Goal: Ask a question

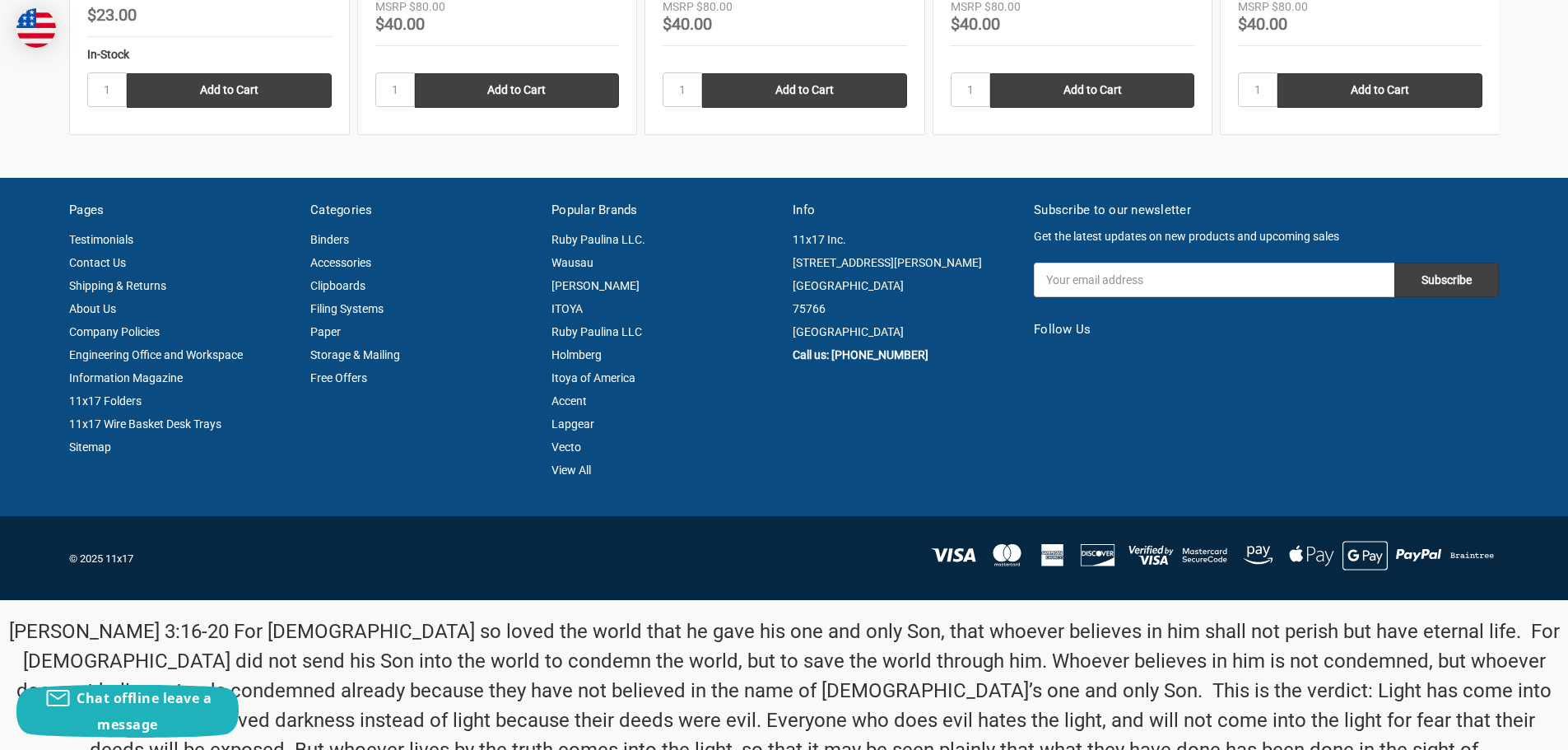
scroll to position [3122, 0]
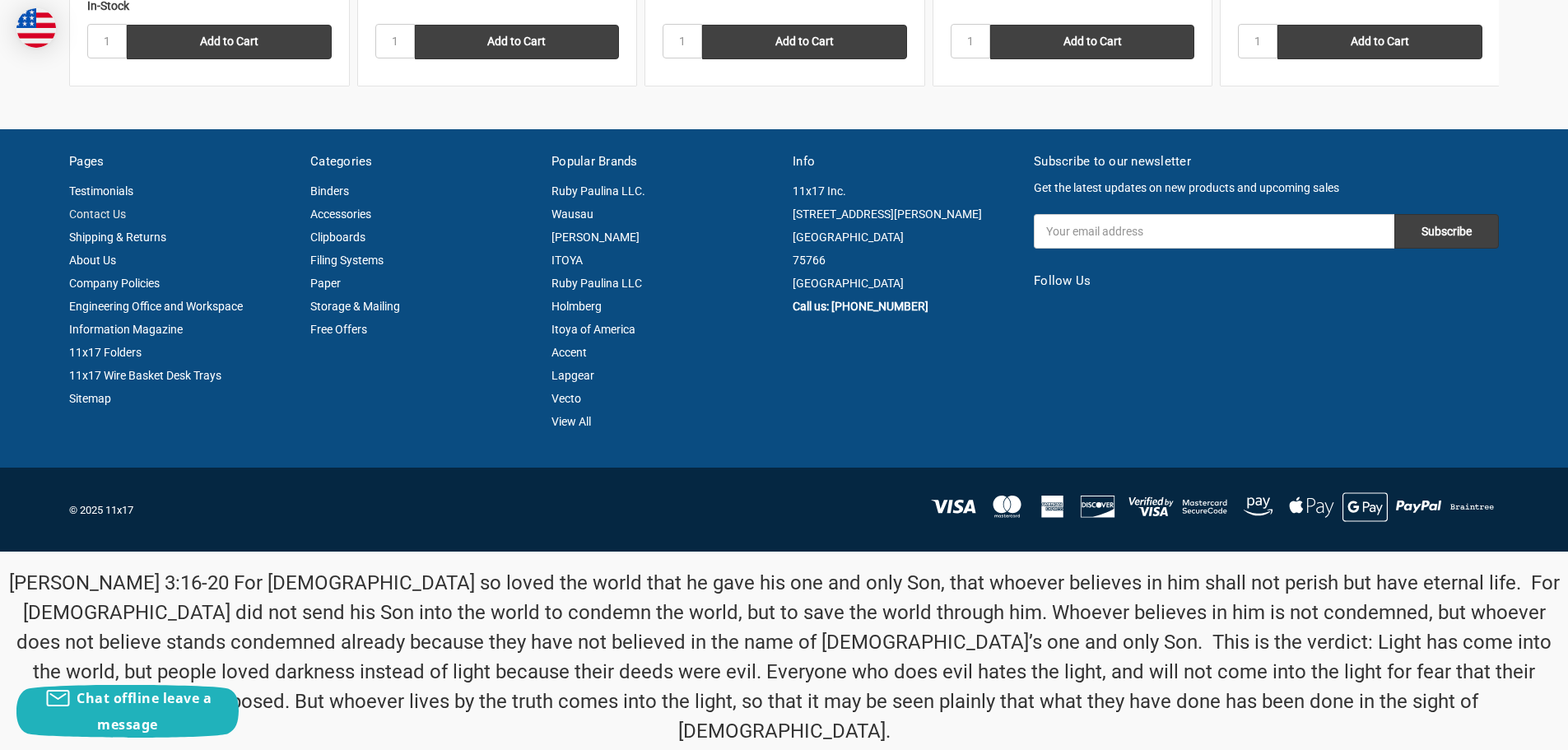
click at [106, 207] on link "Contact Us" at bounding box center [97, 214] width 57 height 13
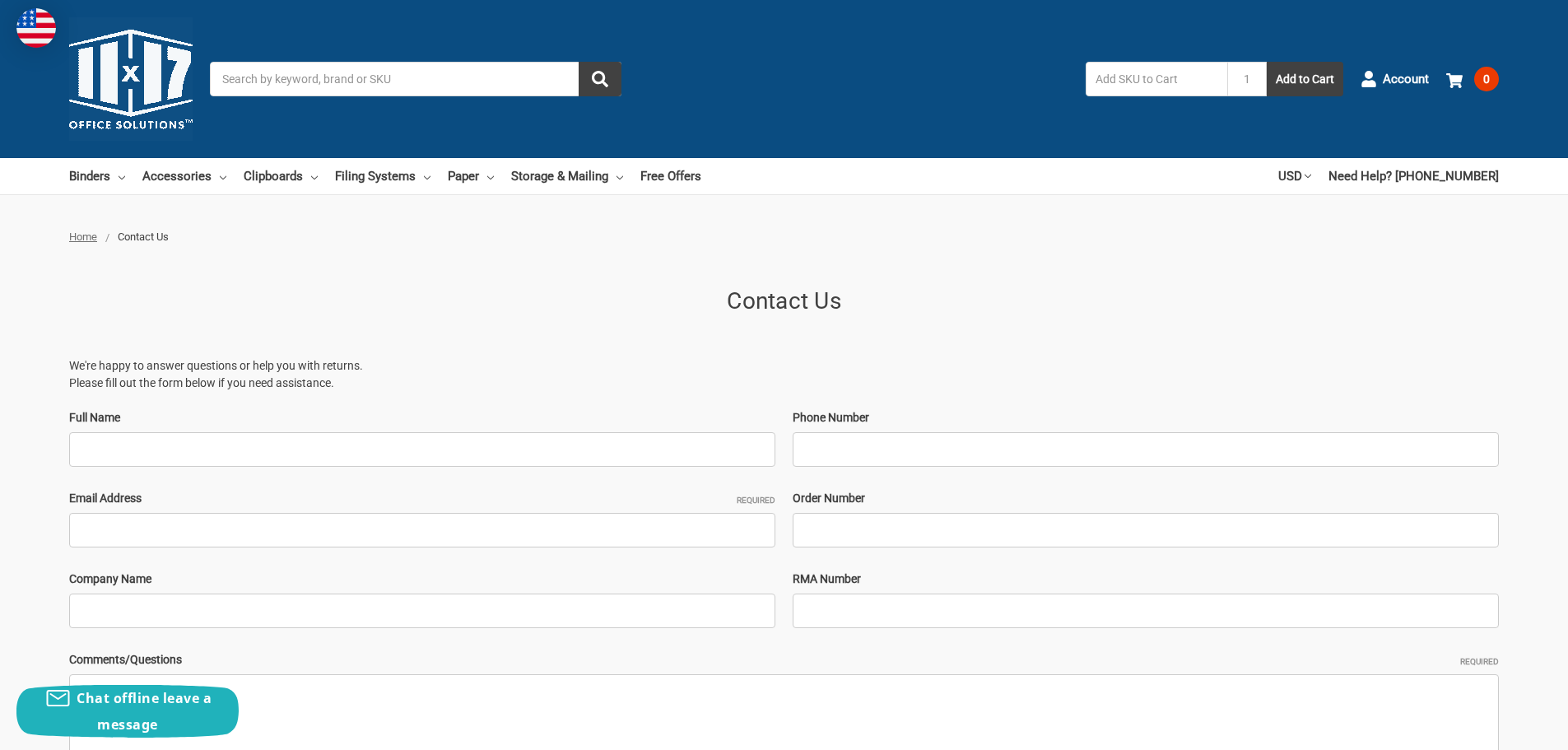
type input "[PERSON_NAME]"
type input "4197894059"
type input "[PERSON_NAME][EMAIL_ADDRESS][PERSON_NAME][DOMAIN_NAME]"
type input "Motion Industries"
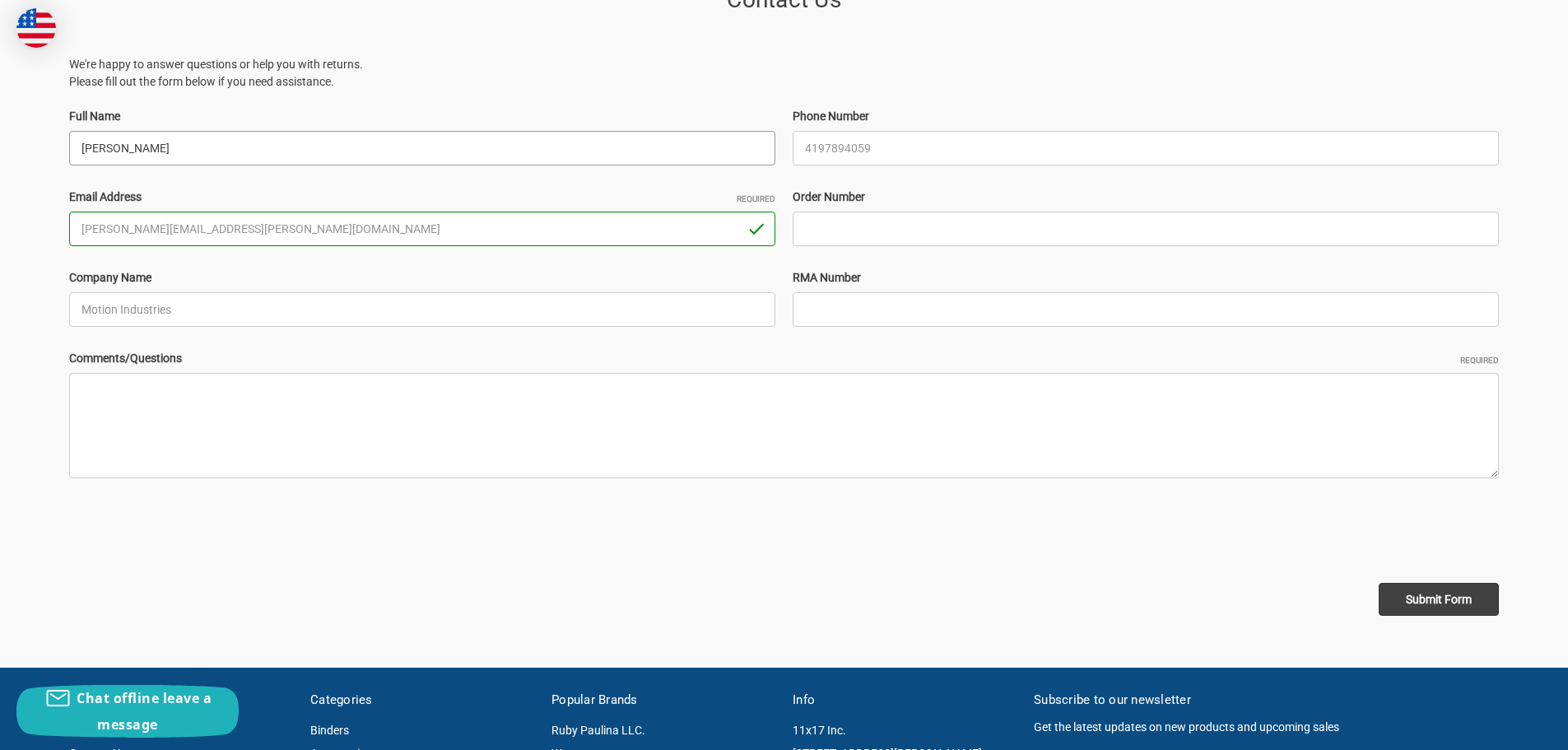
scroll to position [330, 0]
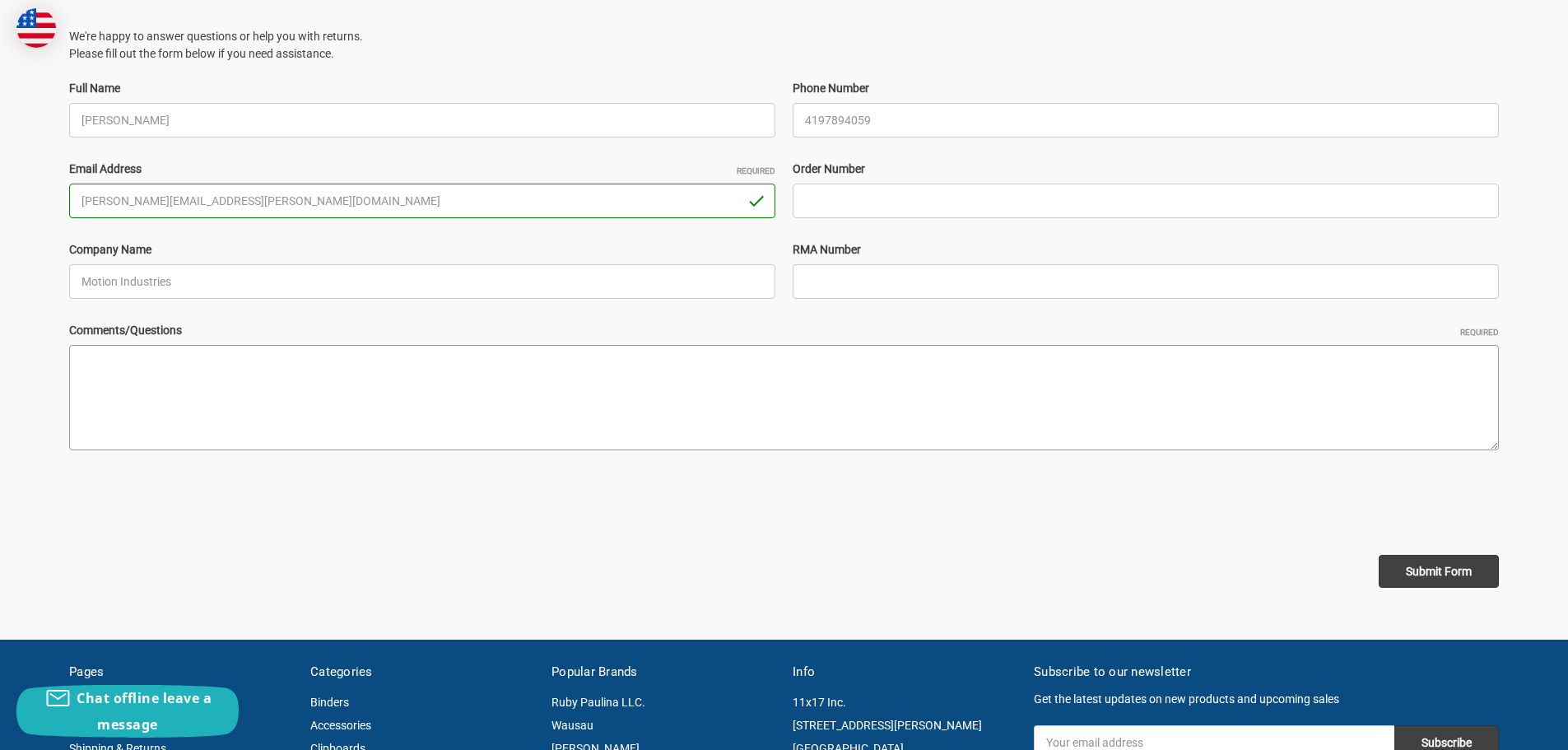
click at [244, 388] on textarea "Comments/Questions Required" at bounding box center [784, 397] width 1430 height 105
paste textarea "10650712 - RED PAINT MARKER"
type textarea "10650712 - RED PAINT MARKER"
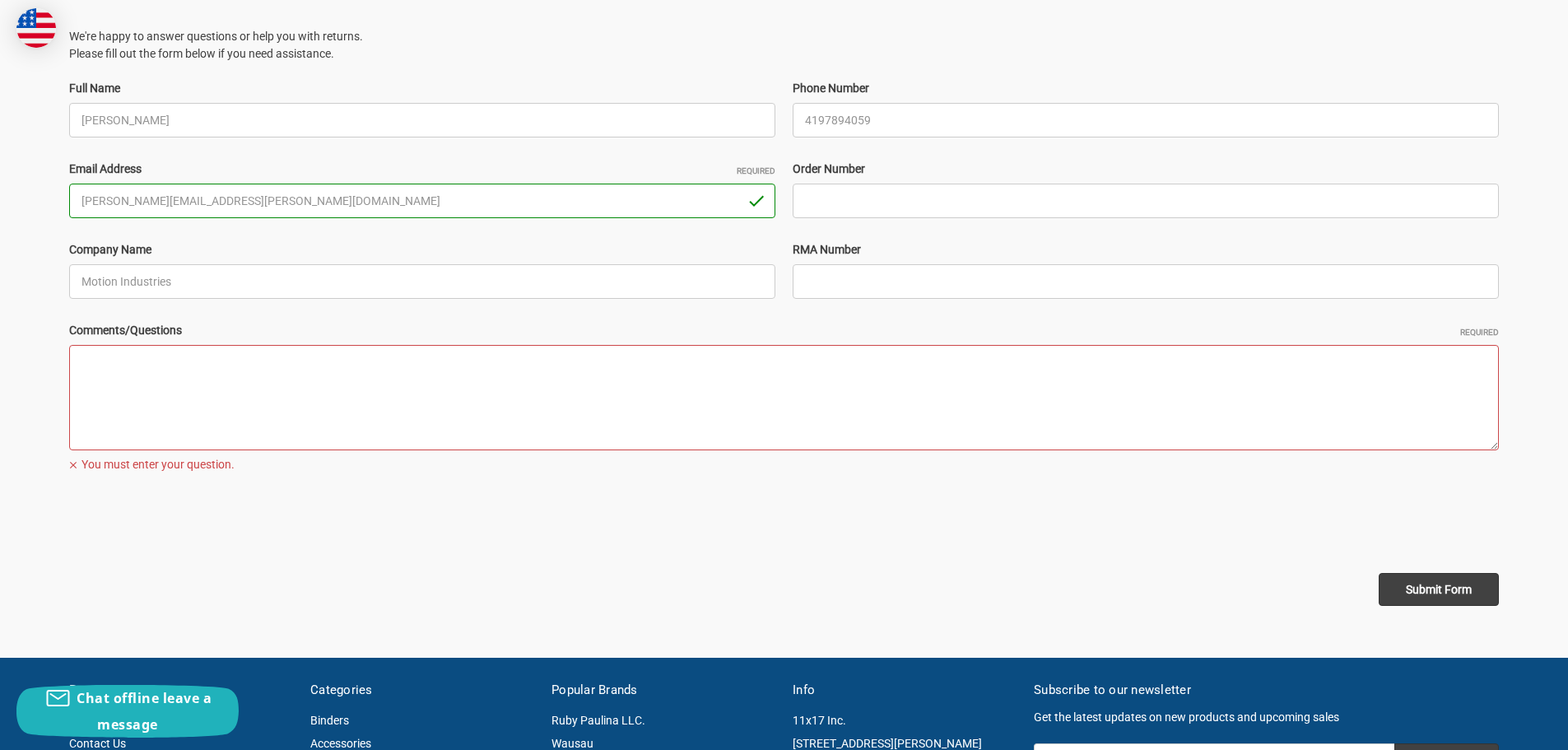
click at [264, 383] on textarea "Comments/Questions Required" at bounding box center [784, 397] width 1430 height 105
paste textarea "I am looking for price and availability on the following, Please let me know if…"
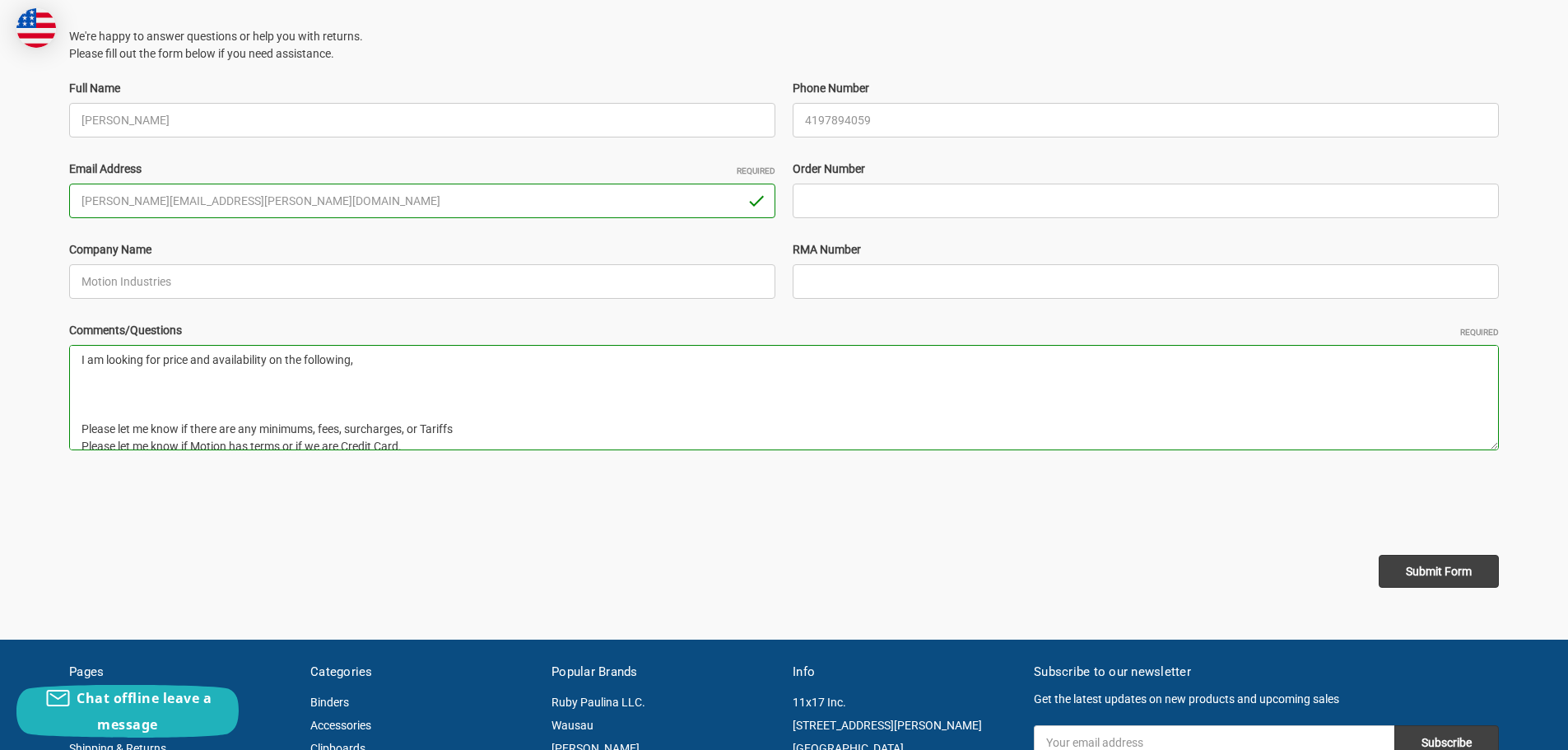
scroll to position [0, 0]
click at [162, 381] on textarea "I am looking for price and availability on the following, Please let me know if…" at bounding box center [784, 397] width 1430 height 105
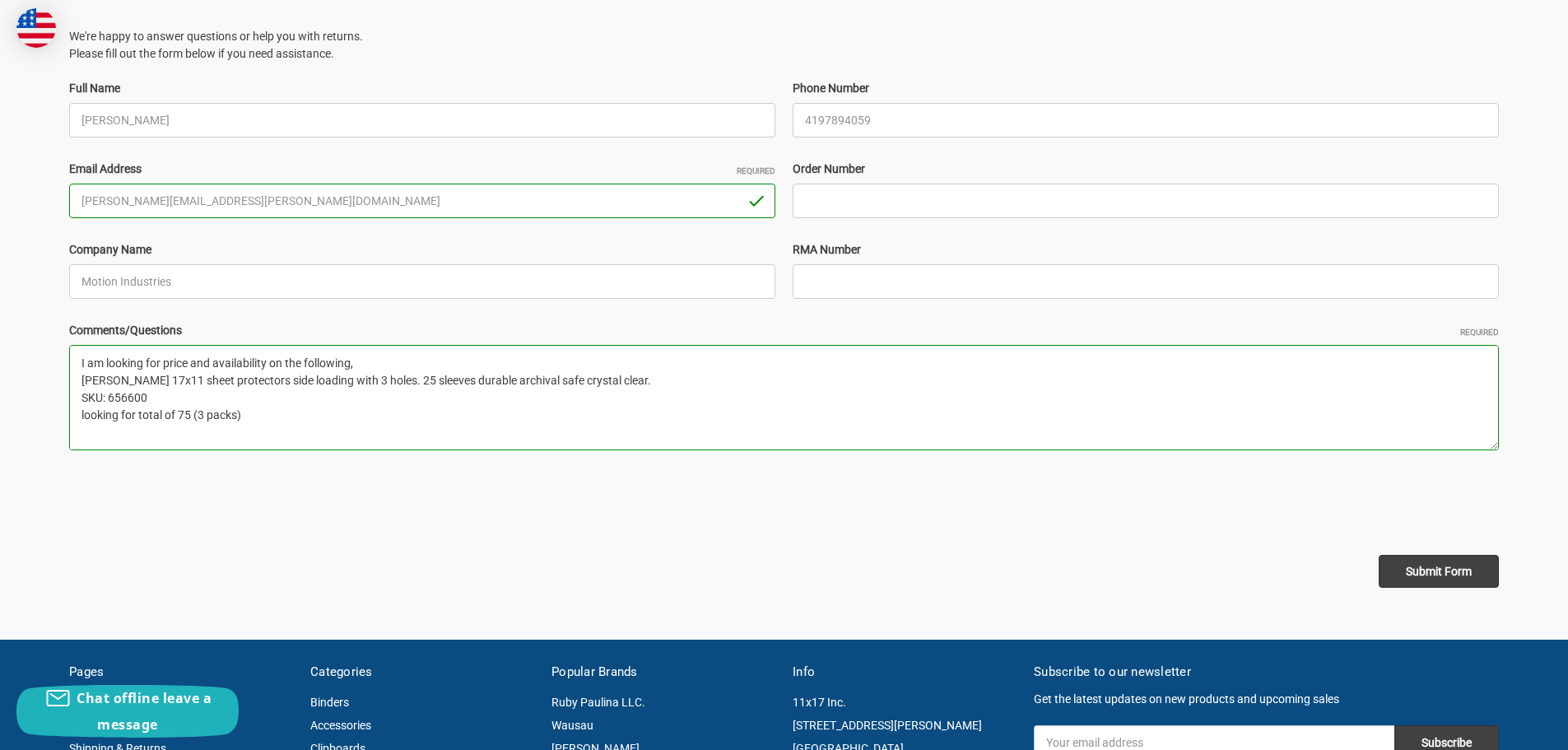
type textarea "I am looking for price and availability on the following, Ruby Paulina 17x11 sh…"
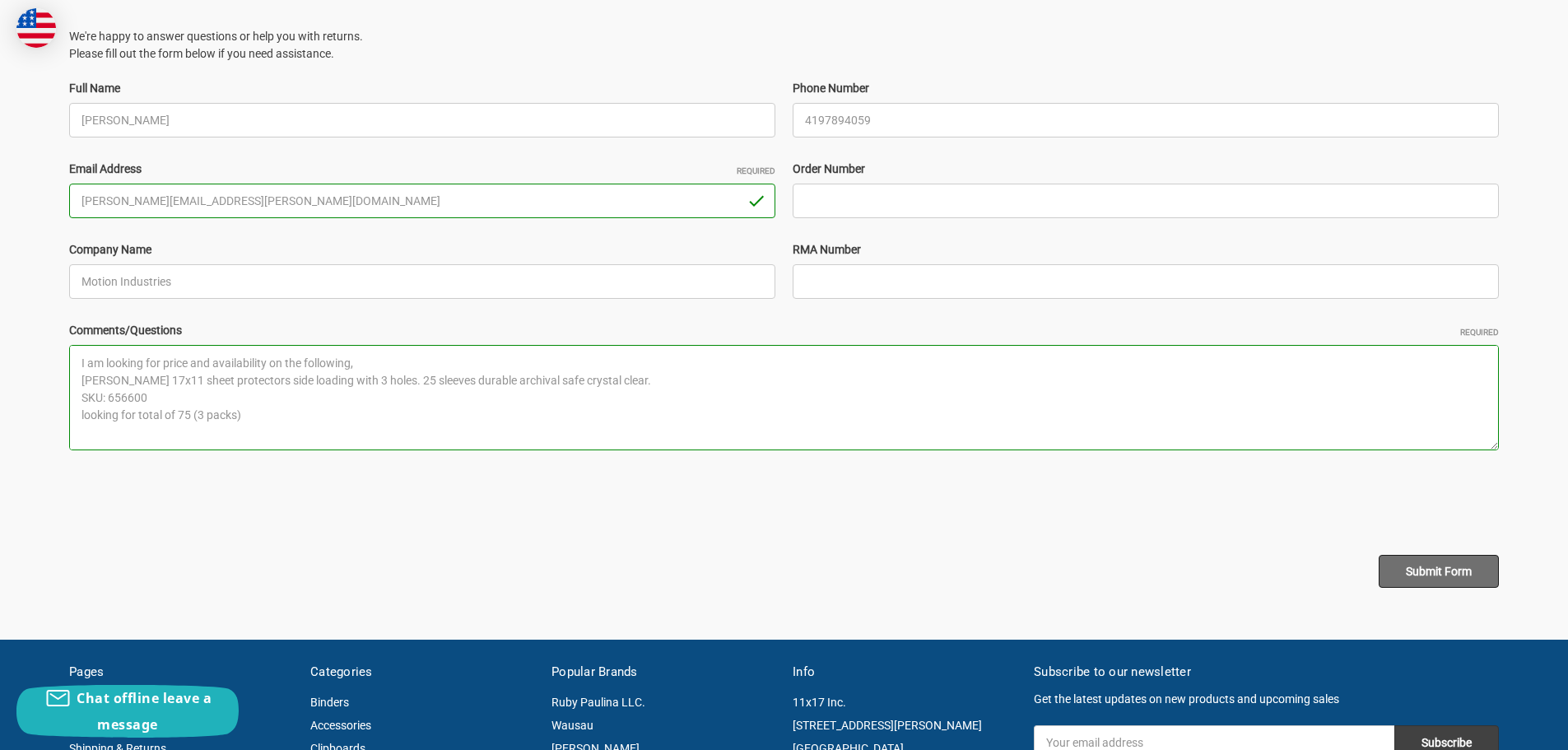
click at [1414, 569] on input "Submit Form" at bounding box center [1440, 571] width 120 height 33
